Goal: Ask a question: Seek information or help from site administrators or community

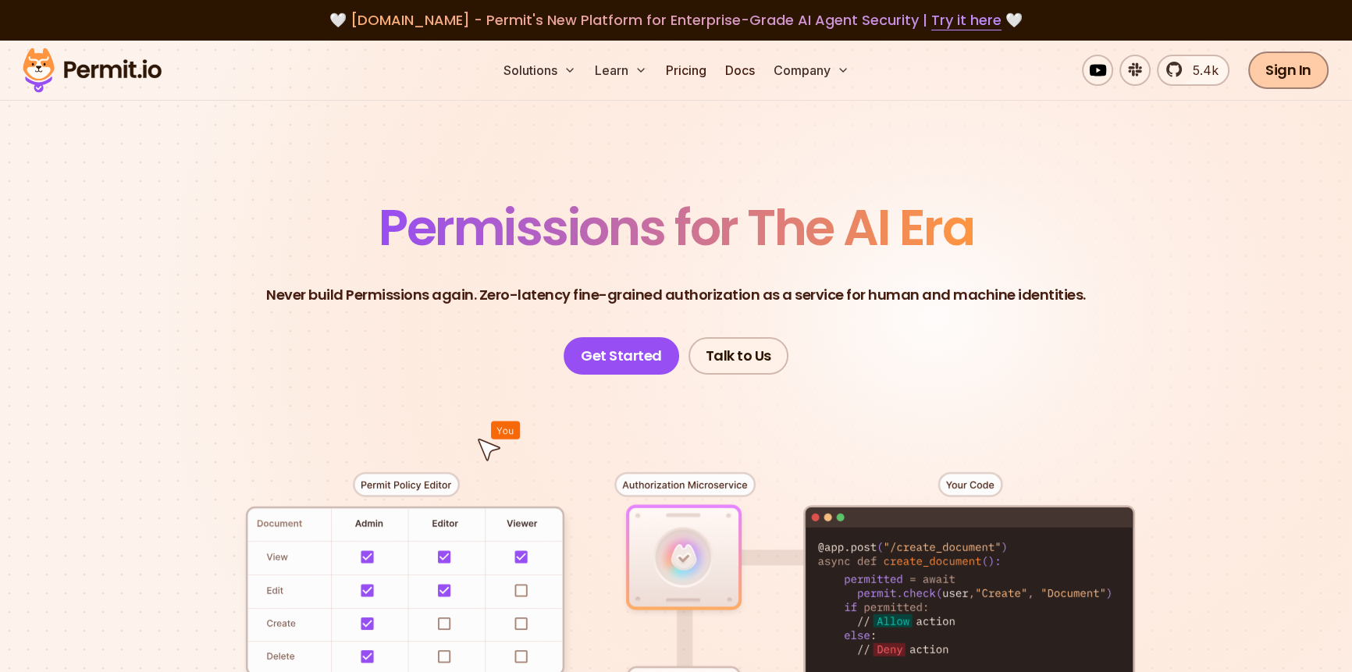
click at [1312, 67] on link "Sign In" at bounding box center [1288, 70] width 80 height 37
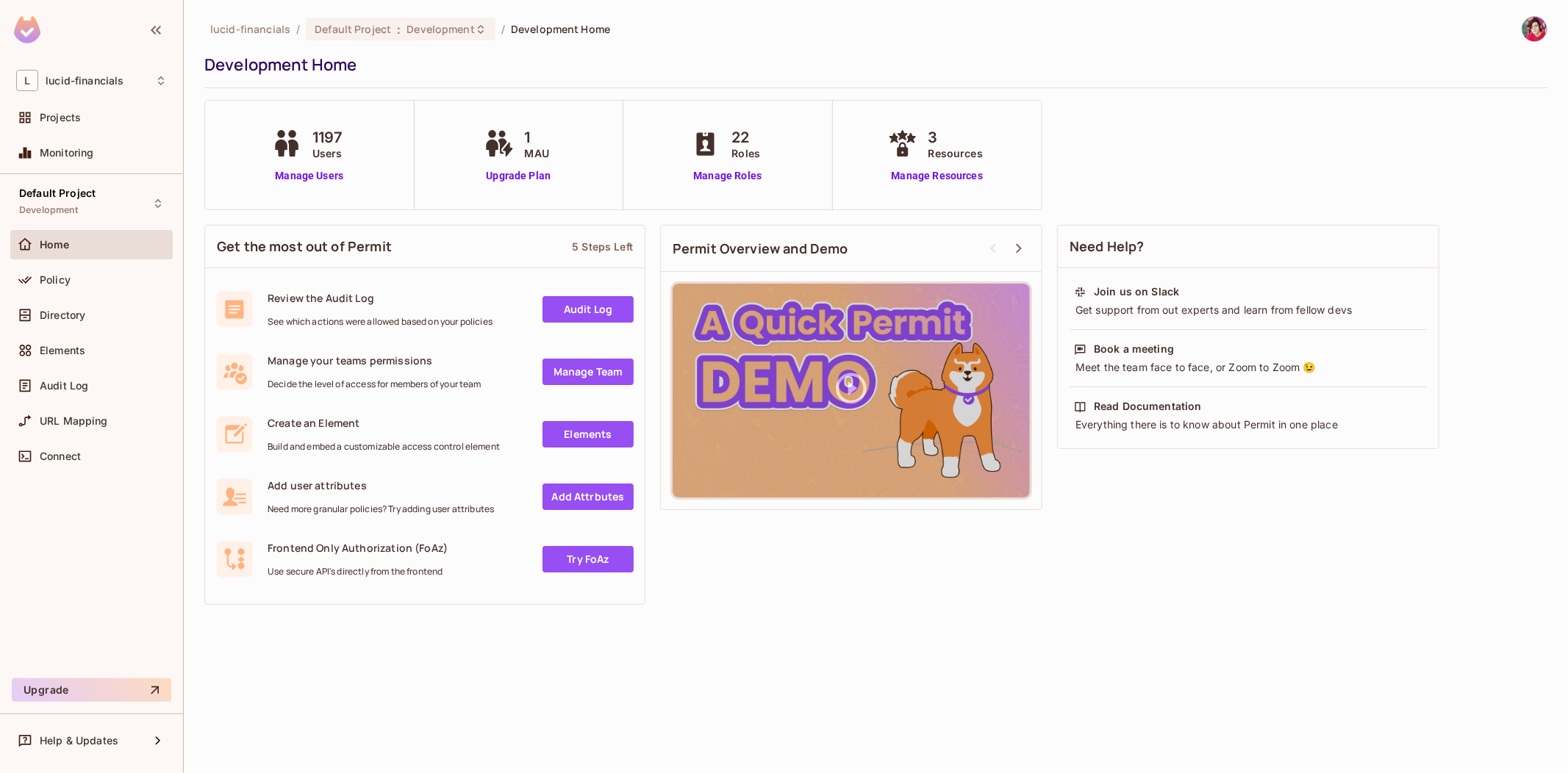
click at [1534, 32] on img at bounding box center [1535, 29] width 24 height 24
click at [1285, 74] on div at bounding box center [784, 386] width 1568 height 773
click at [83, 733] on div "Help & Updates" at bounding box center [91, 741] width 151 height 18
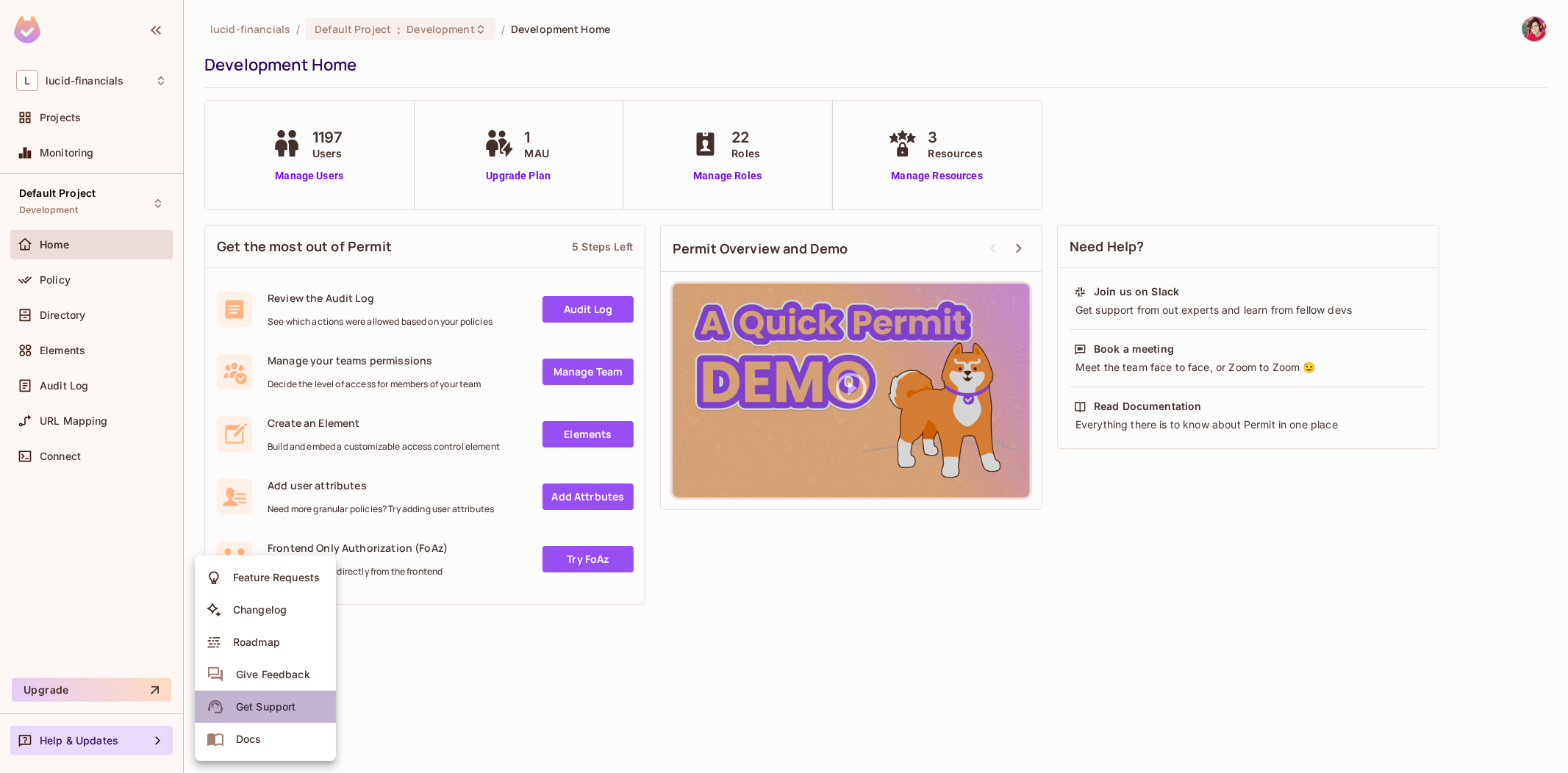
click at [272, 704] on div "Get Support" at bounding box center [266, 707] width 59 height 15
